Goal: Information Seeking & Learning: Learn about a topic

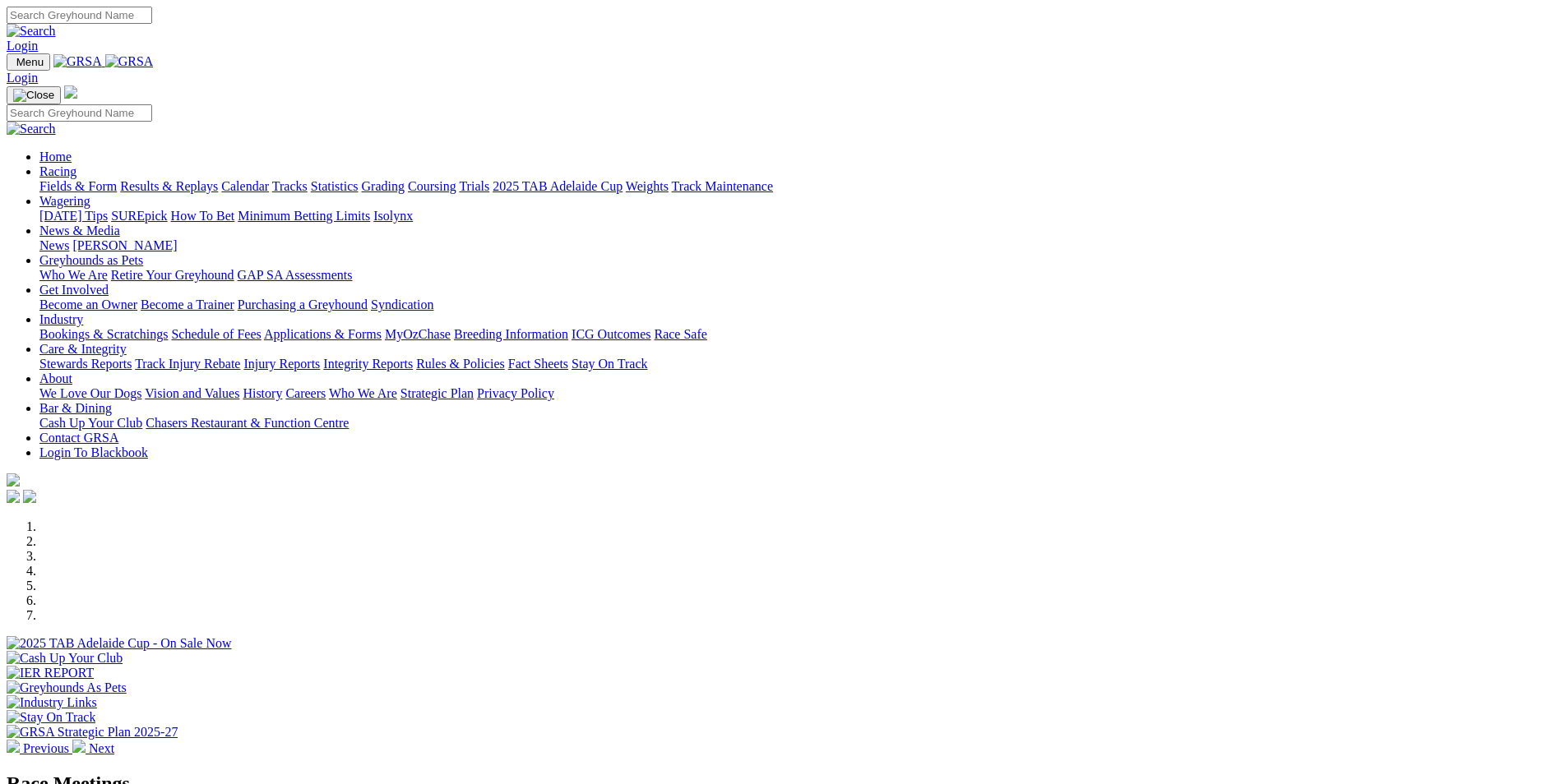
click at [77, 164] on link "Racing" at bounding box center [58, 171] width 37 height 14
click at [269, 179] on link "Calendar" at bounding box center [245, 186] width 48 height 14
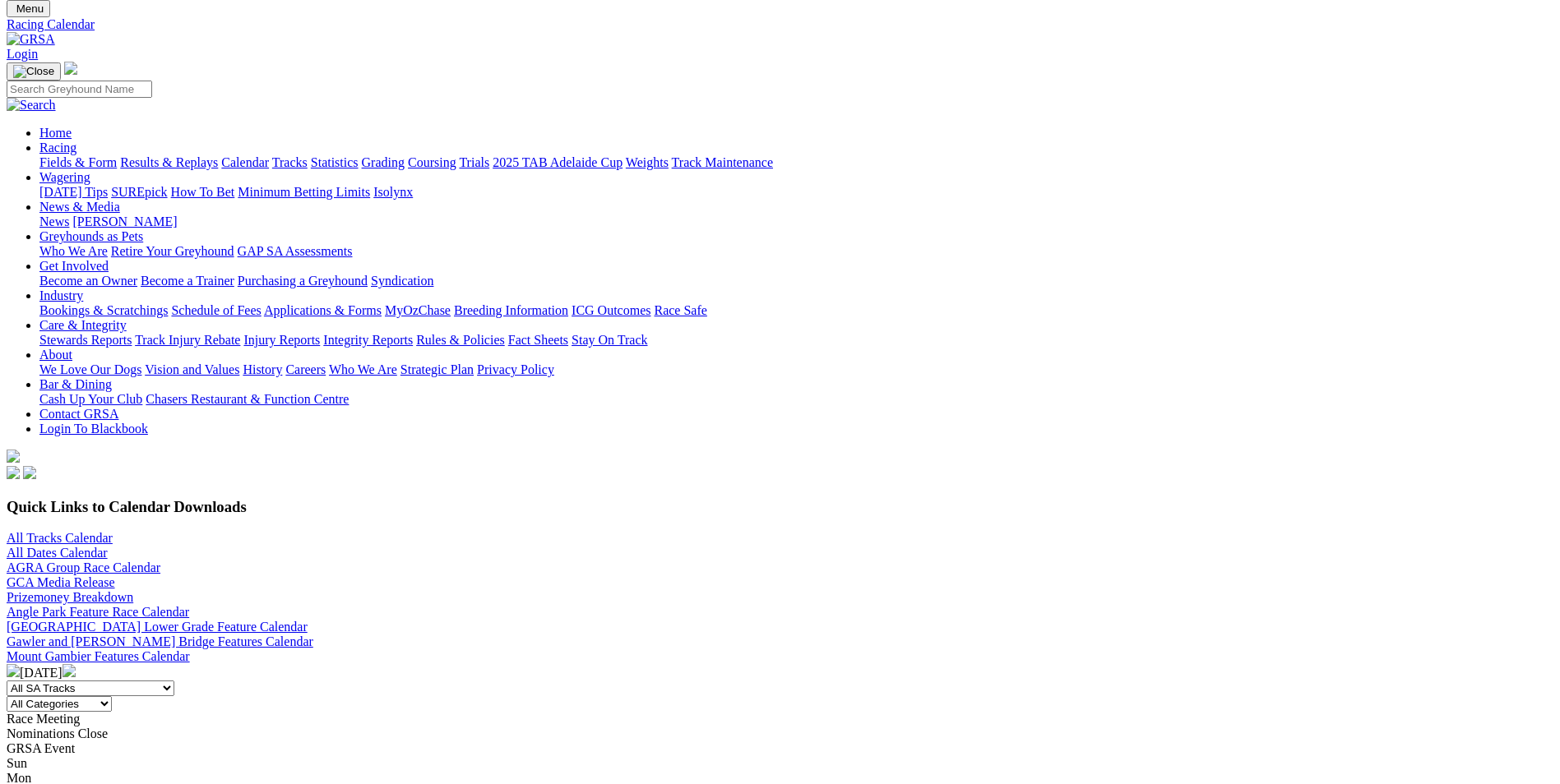
scroll to position [83, 0]
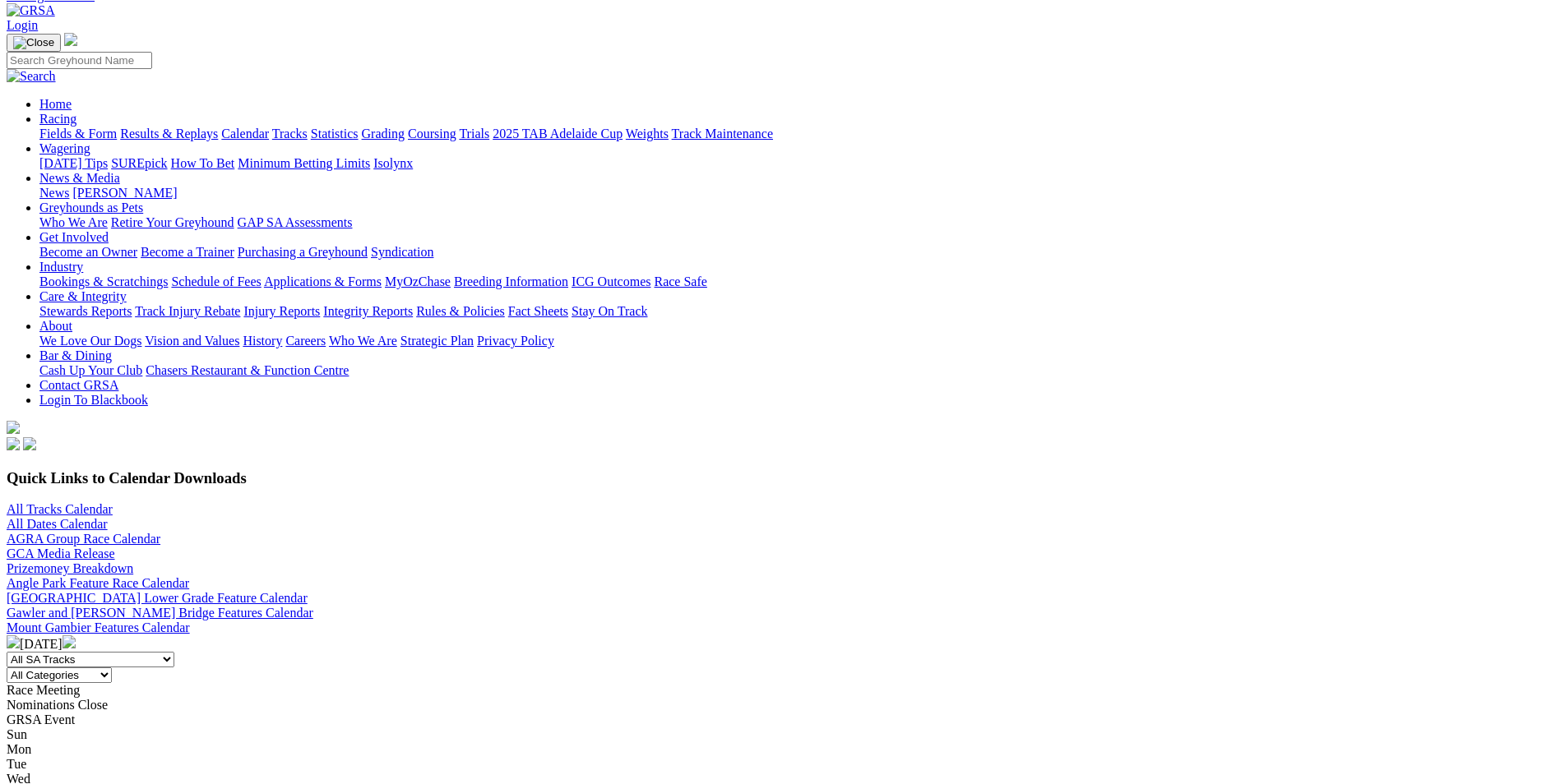
click at [76, 636] on img at bounding box center [69, 643] width 13 height 13
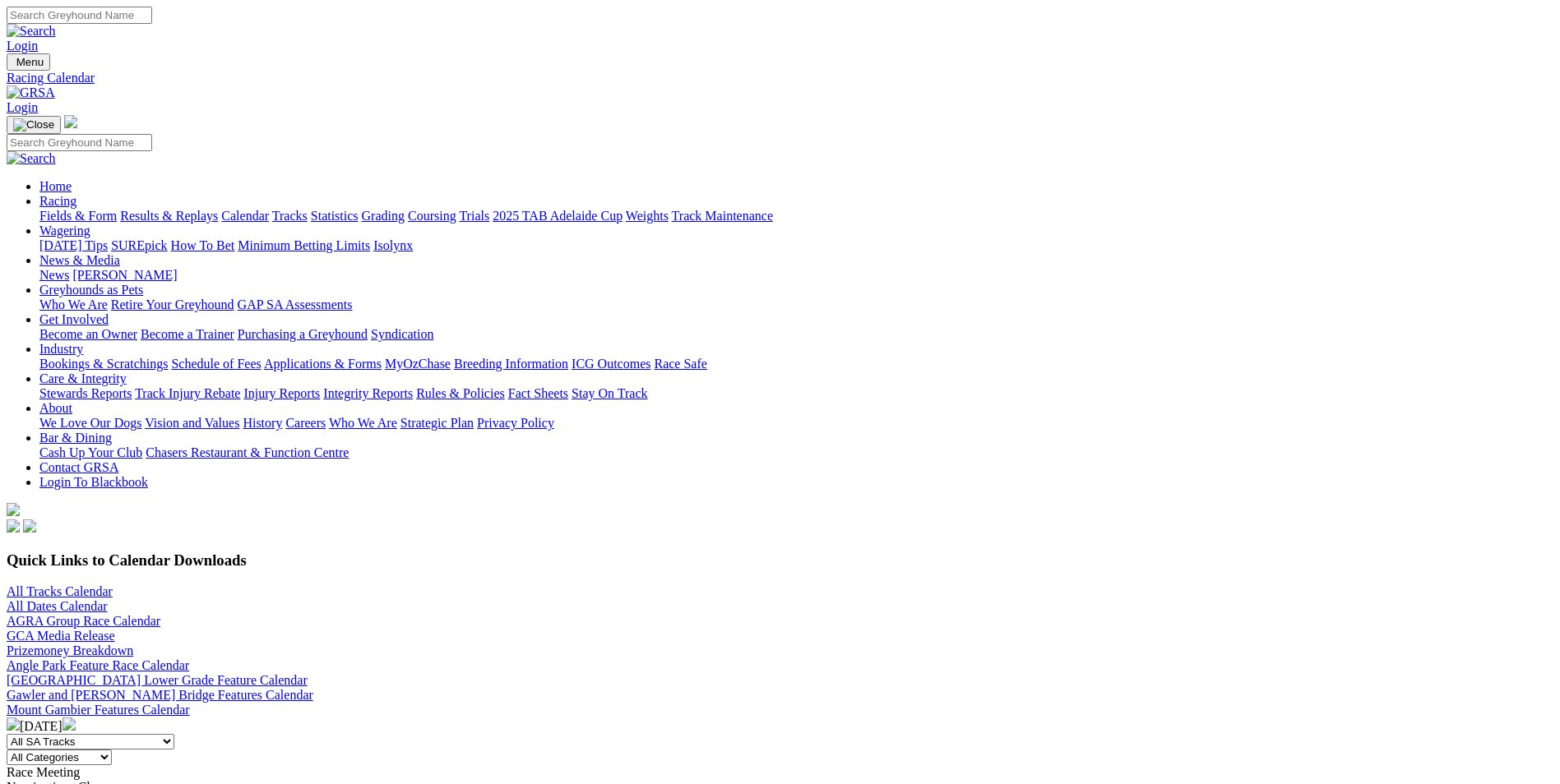
click at [117, 209] on link "Fields & Form" at bounding box center [78, 216] width 77 height 14
